Goal: Communication & Community: Answer question/provide support

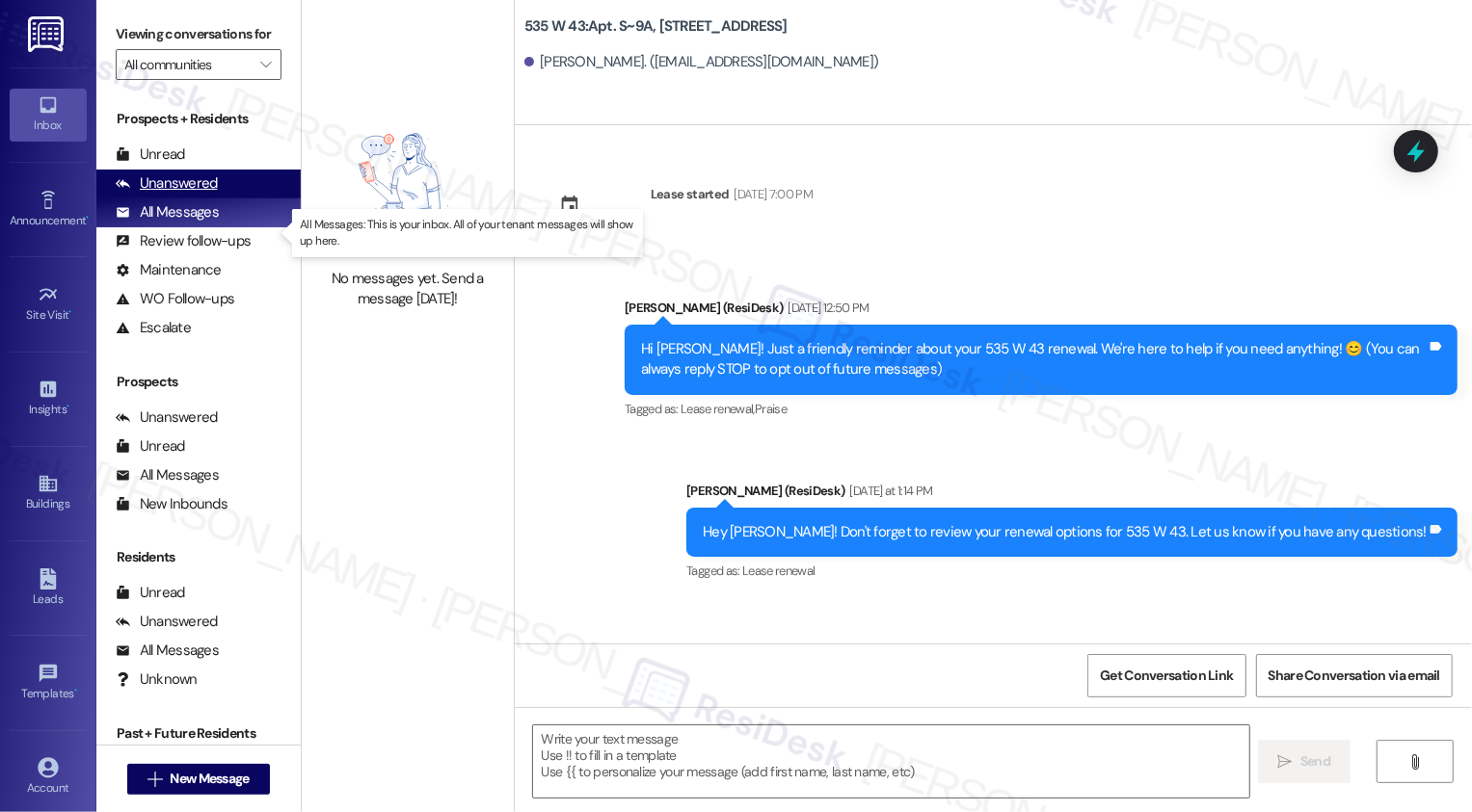
click at [209, 194] on div "Unanswered" at bounding box center [166, 183] width 102 height 20
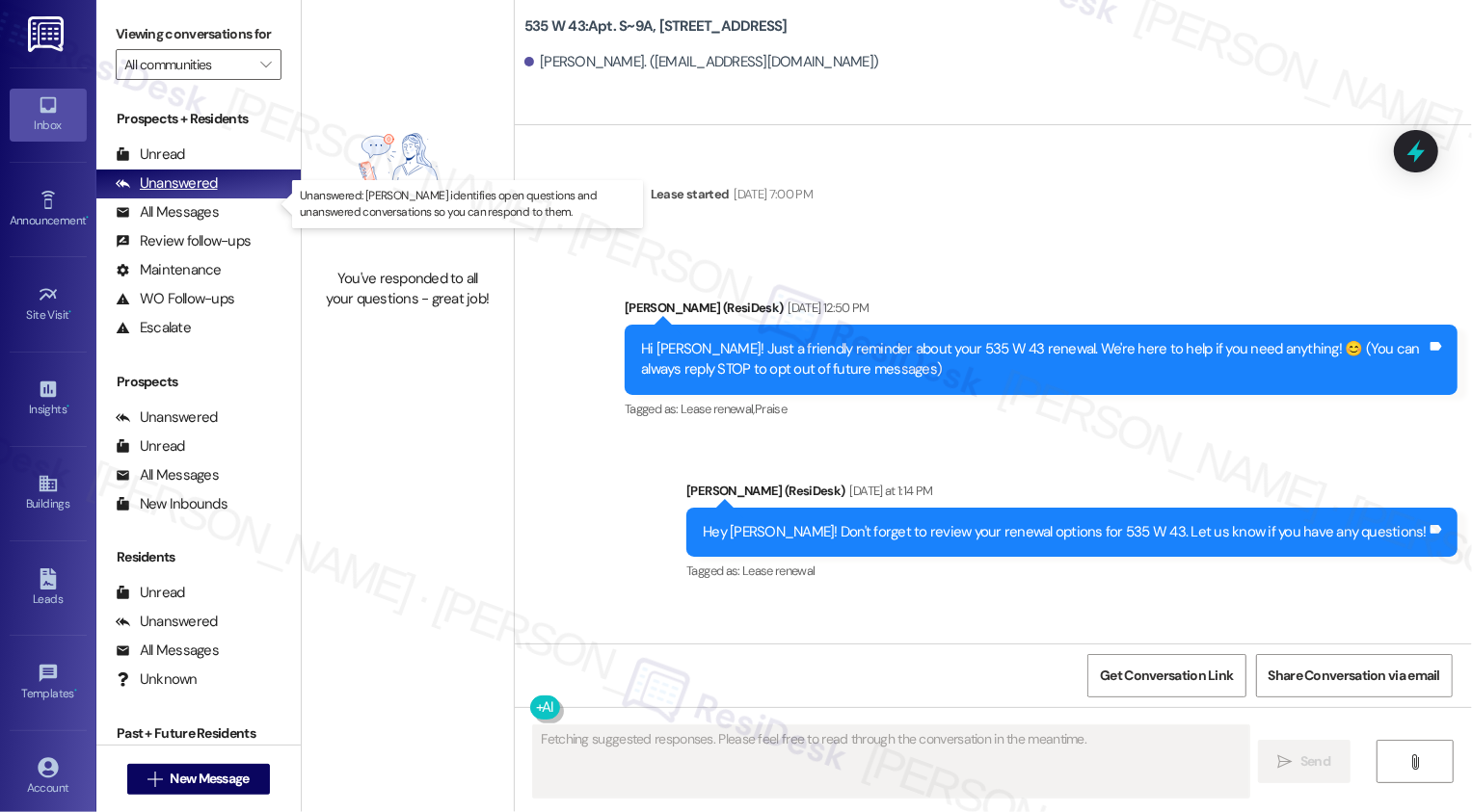
type textarea "Fetching suggested responses. Please feel free to read through the conversation…"
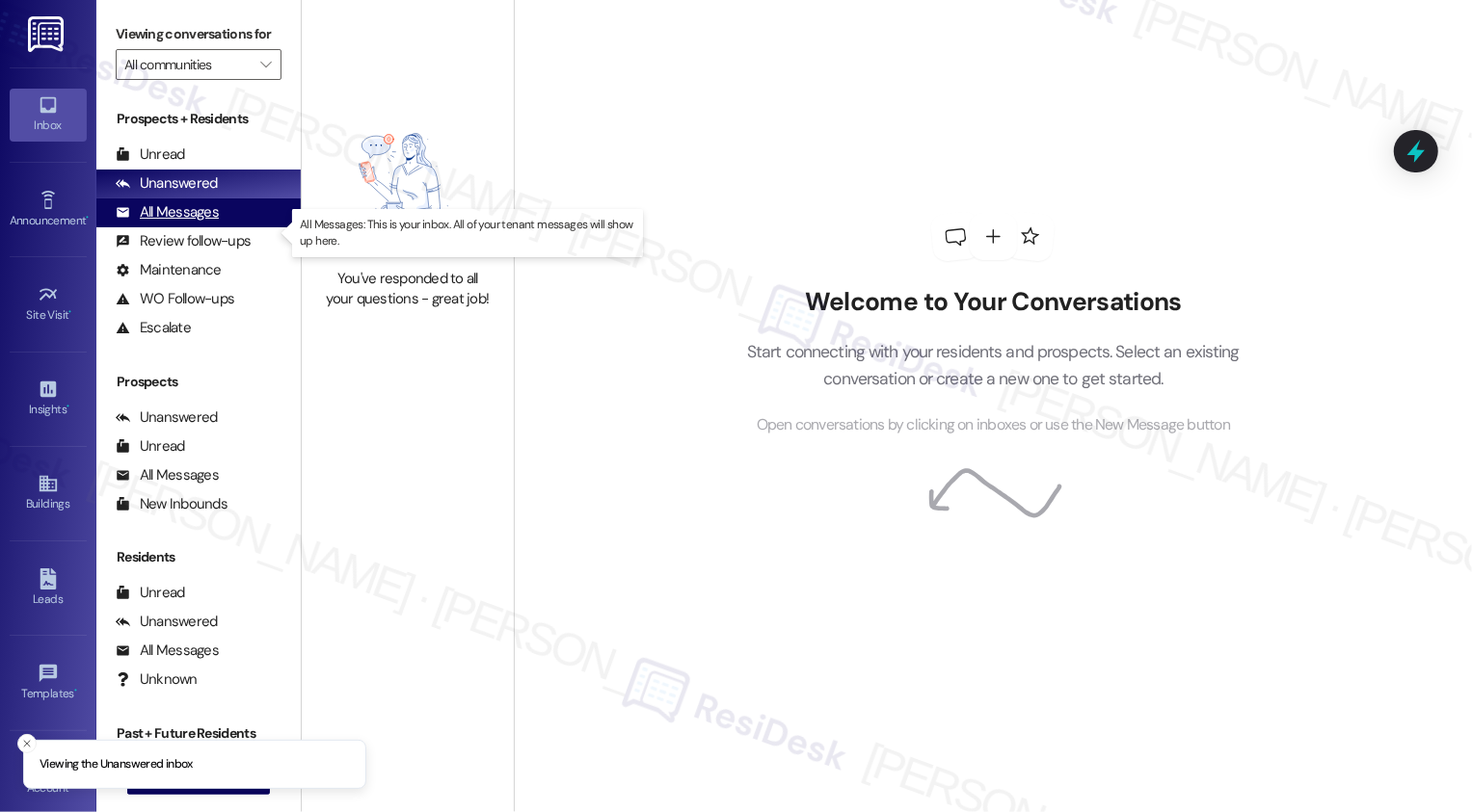
click at [200, 223] on div "All Messages" at bounding box center [167, 212] width 103 height 20
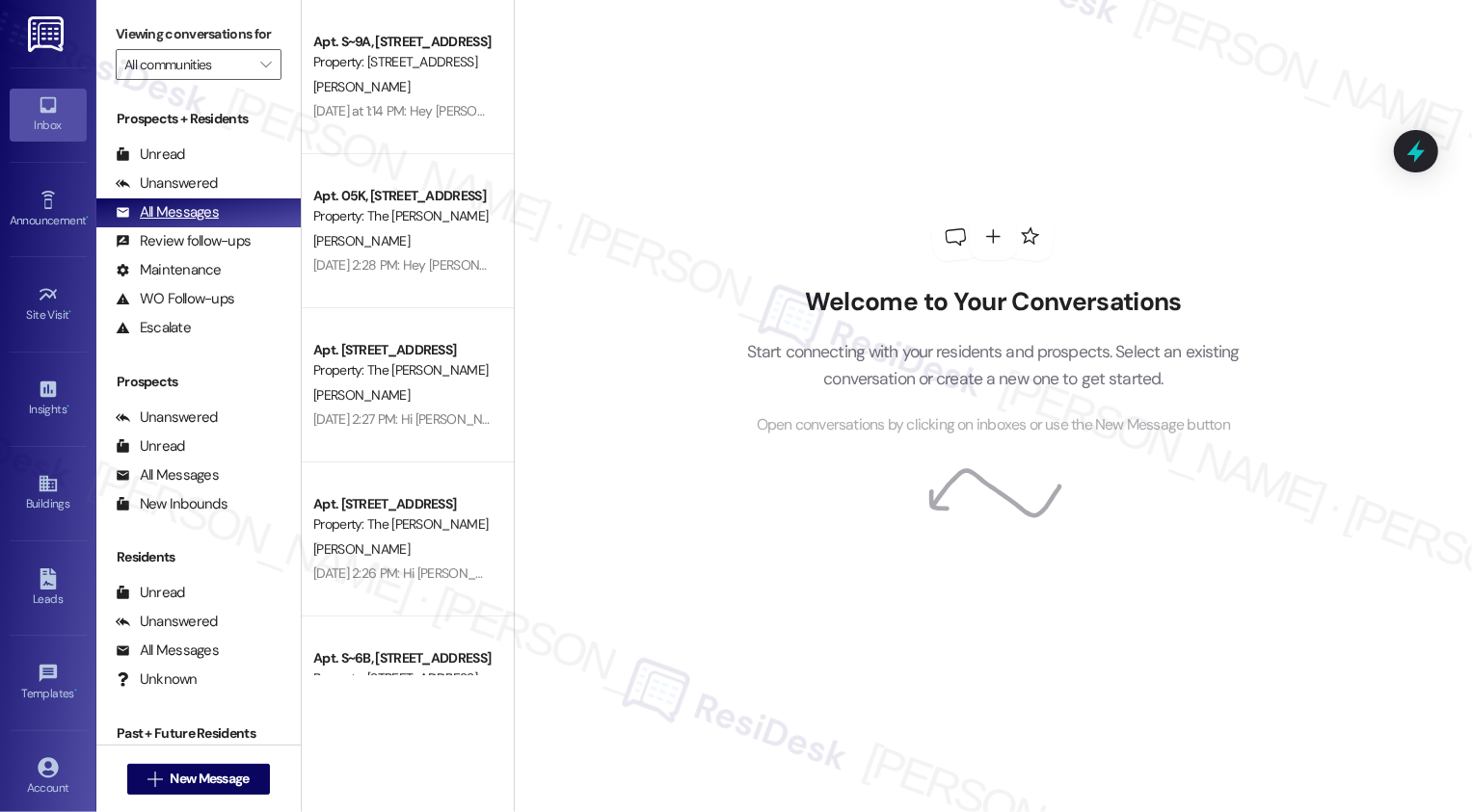
click at [199, 223] on div "All Messages" at bounding box center [167, 212] width 103 height 20
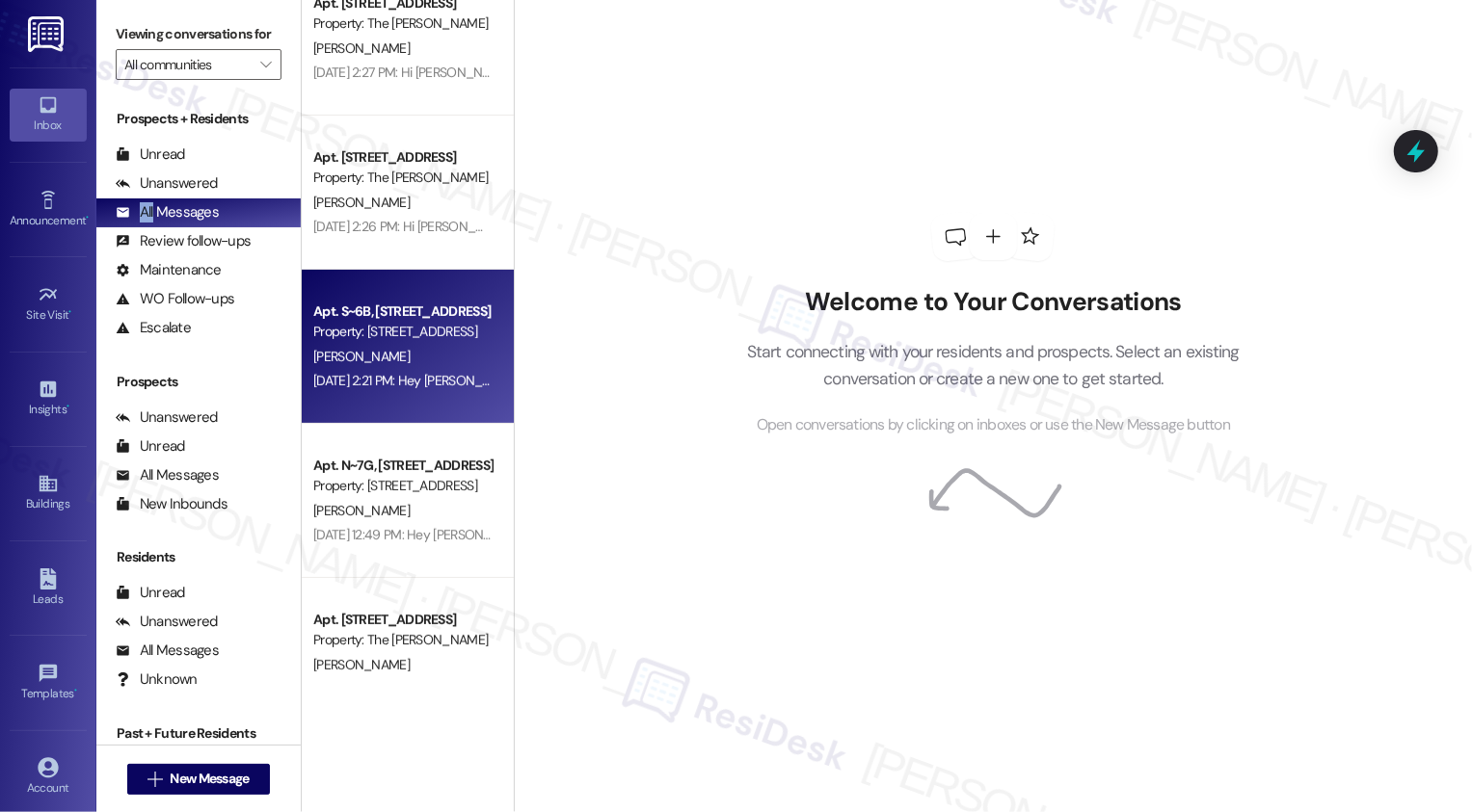
scroll to position [297, 0]
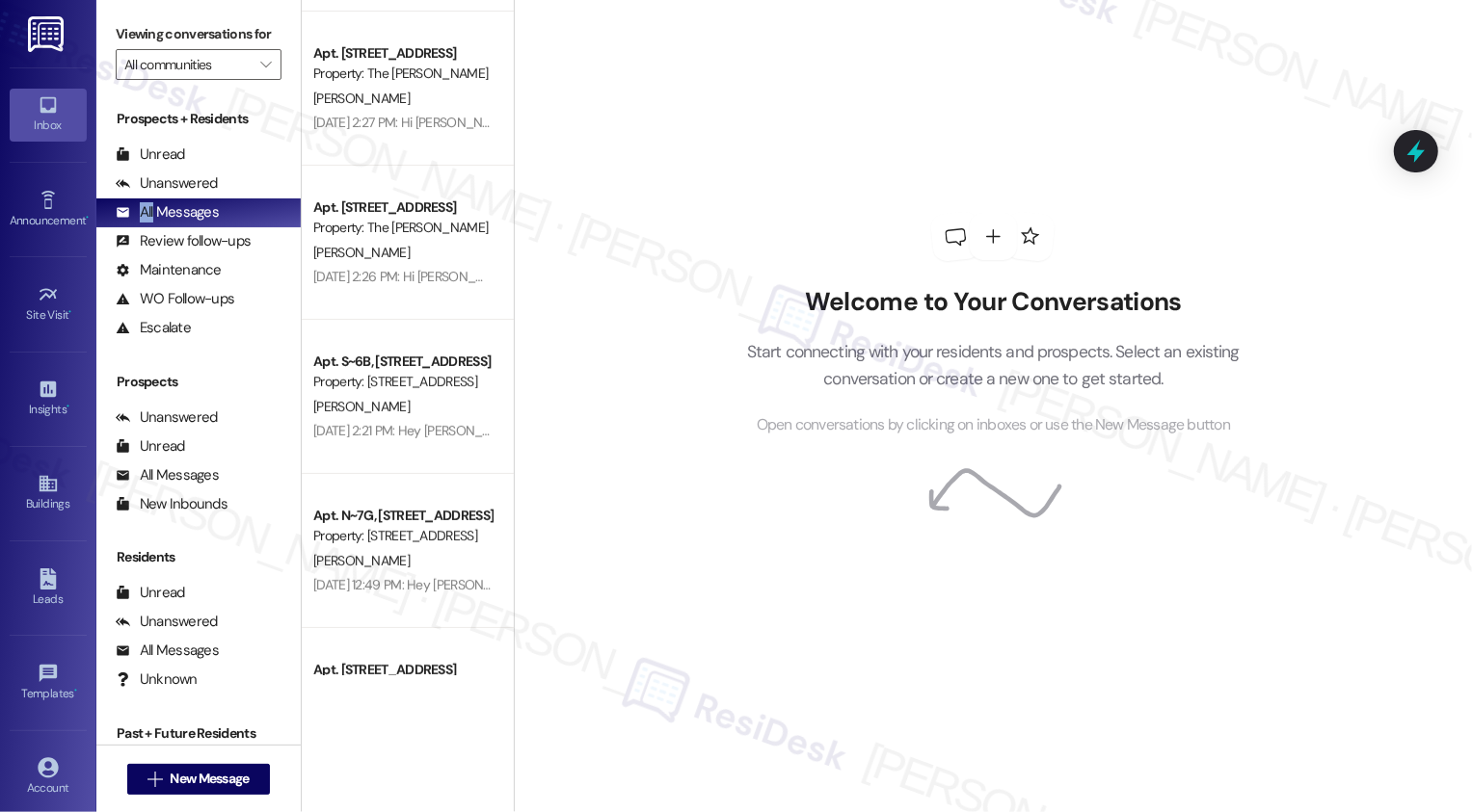
click at [653, 351] on div "Welcome to Your Conversations Start connecting with your residents and prospect…" at bounding box center [992, 406] width 958 height 812
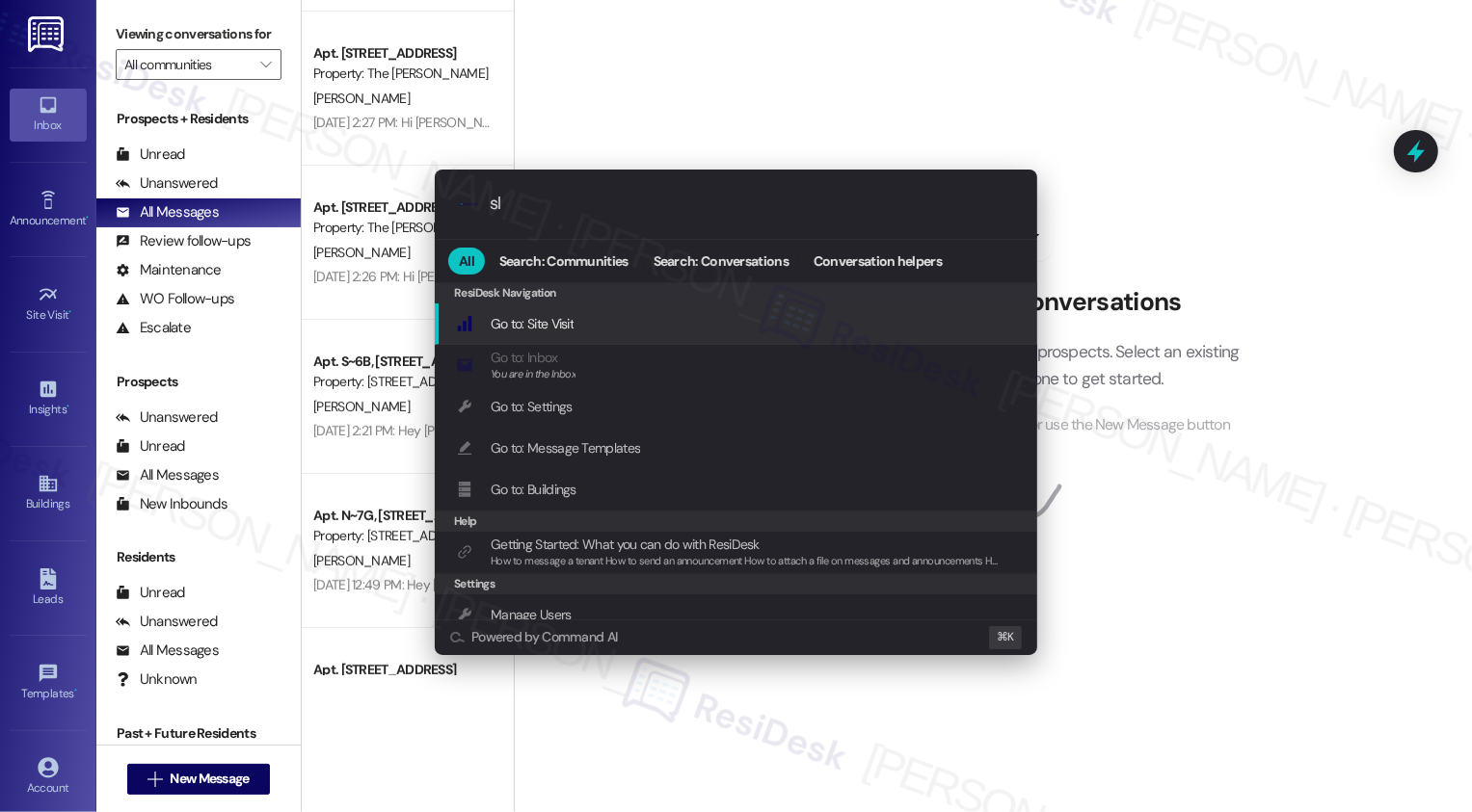
type input "sla"
